Goal: Check status: Check status

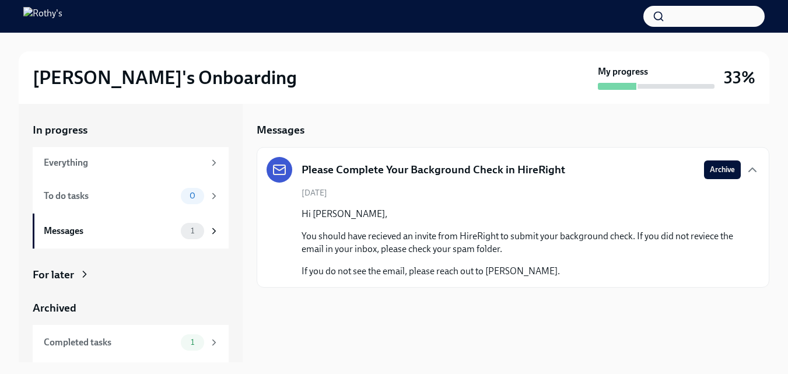
scroll to position [2, 0]
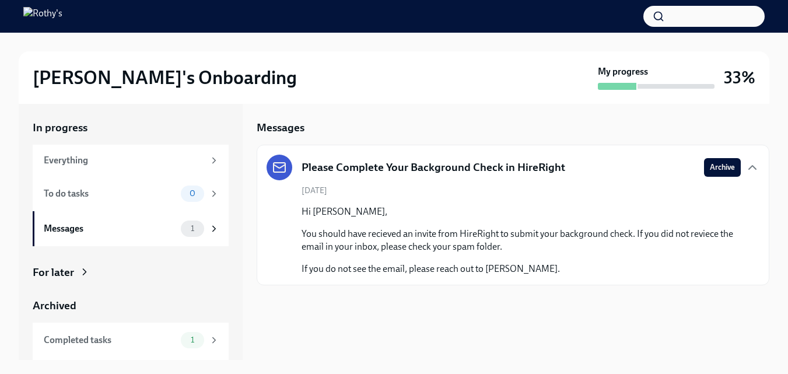
click at [71, 268] on div "For later" at bounding box center [53, 272] width 41 height 15
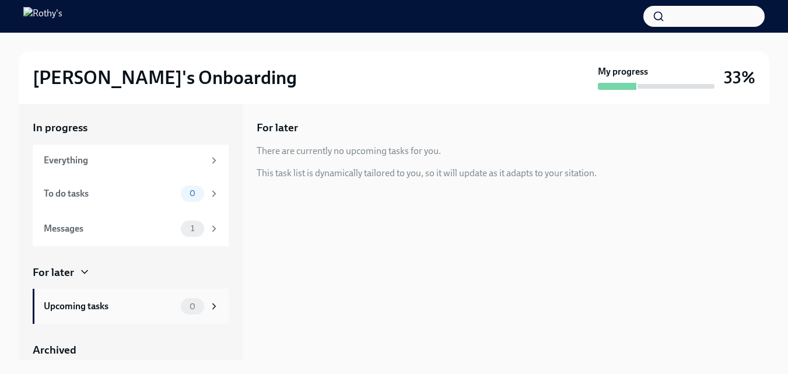
scroll to position [77, 0]
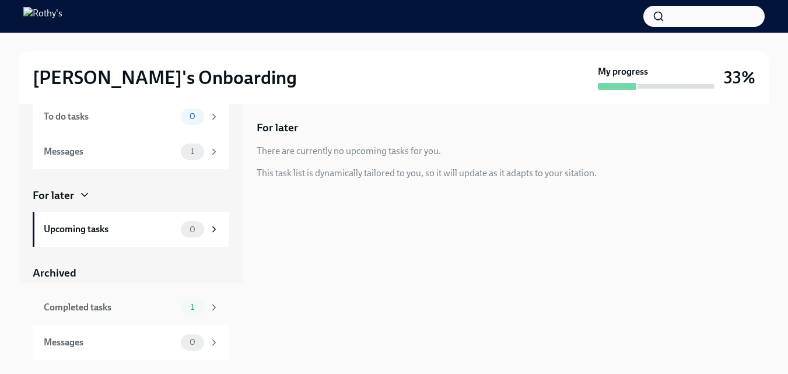
click at [87, 308] on div "Completed tasks" at bounding box center [110, 307] width 132 height 13
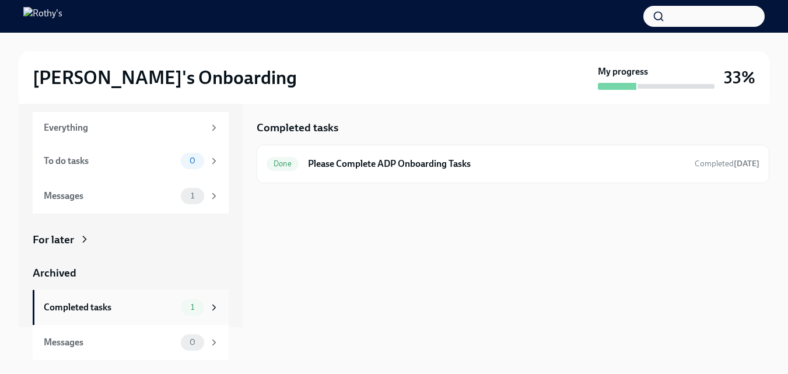
scroll to position [33, 0]
click at [503, 216] on div "Completed tasks Done Please Complete ADP Onboarding Tasks Completed [DATE]" at bounding box center [513, 230] width 513 height 258
click at [143, 196] on div "Messages" at bounding box center [110, 196] width 132 height 13
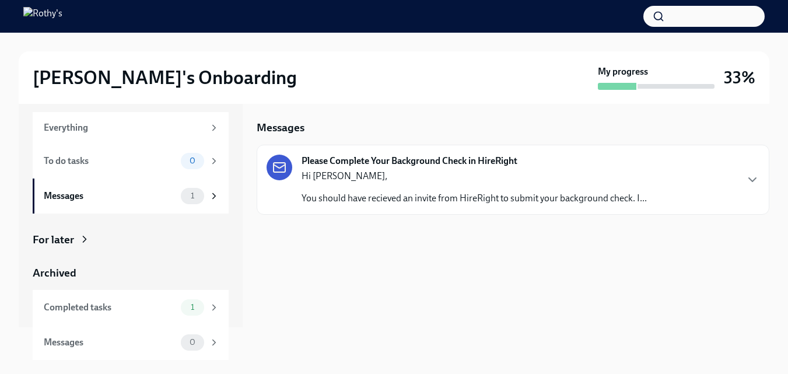
click at [470, 172] on p "Hi [PERSON_NAME]," at bounding box center [473, 176] width 345 height 13
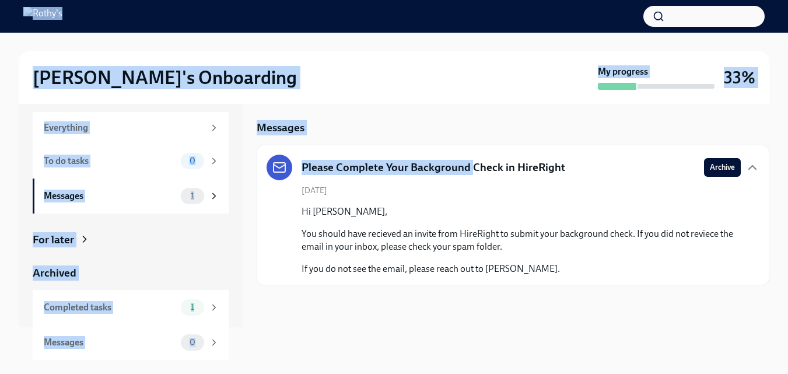
drag, startPoint x: 470, startPoint y: 172, endPoint x: 187, endPoint y: -2, distance: 332.5
click at [187, 0] on html "[PERSON_NAME]'s Onboarding My progress 33% In progress Everything To do tasks 0…" at bounding box center [394, 186] width 788 height 376
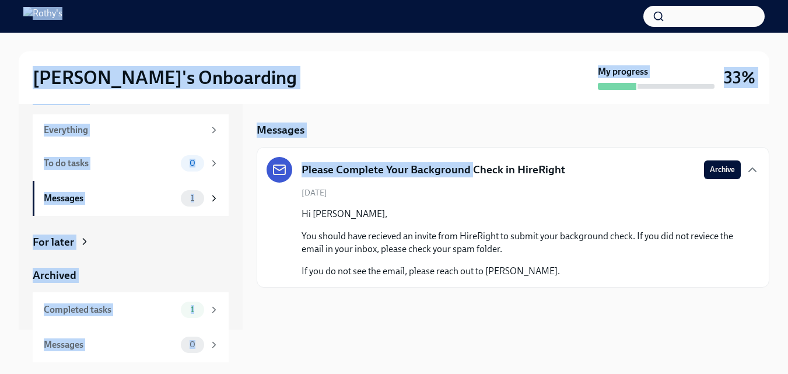
click at [354, 102] on div "[PERSON_NAME]'s Onboarding My progress 33%" at bounding box center [394, 77] width 751 height 52
